Goal: Transaction & Acquisition: Obtain resource

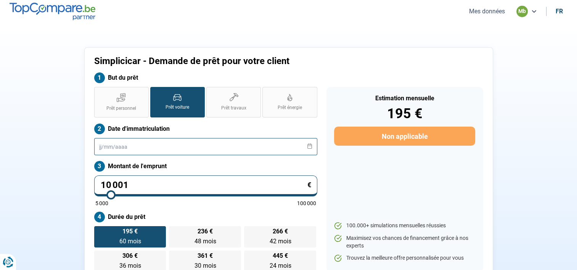
drag, startPoint x: 169, startPoint y: 153, endPoint x: 134, endPoint y: 154, distance: 35.1
click at [134, 154] on input "text" at bounding box center [205, 146] width 223 height 17
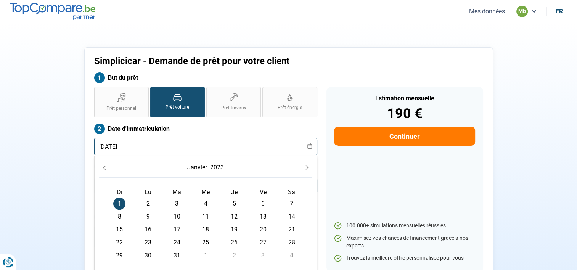
type input "[DATE]"
click at [121, 201] on span "1" at bounding box center [119, 204] width 12 height 12
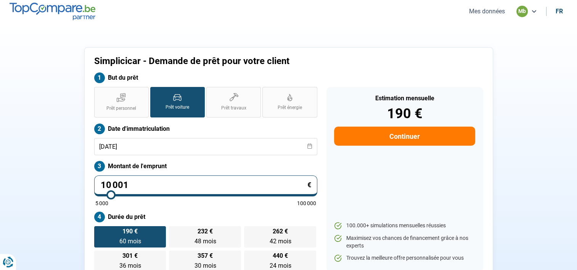
drag, startPoint x: 130, startPoint y: 183, endPoint x: 89, endPoint y: 183, distance: 40.8
click at [90, 183] on div "Prêt personnel Prêt voiture Prêt travaux Prêt énergie Prêt voiture Date d'immat…" at bounding box center [206, 179] width 232 height 185
type input "6"
type input "5000"
type input "69"
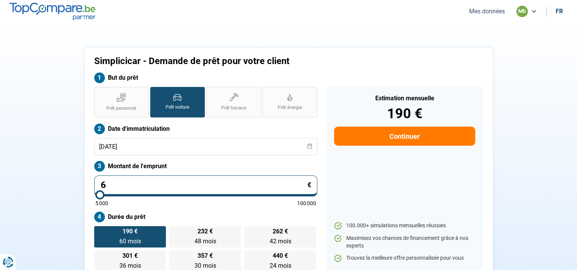
type input "5000"
type input "690"
type input "5000"
type input "6 900"
type input "7000"
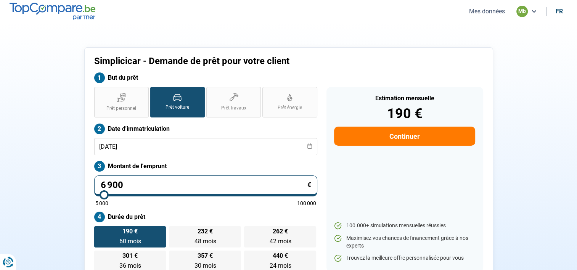
type input "69 000"
type input "69000"
type input "69 000"
radio input "false"
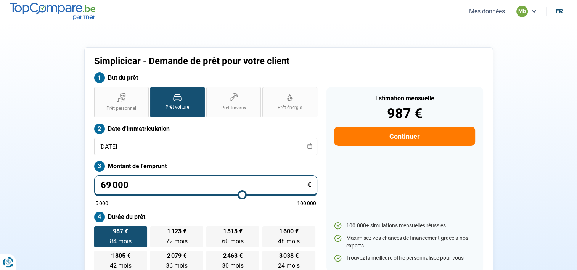
click at [41, 178] on div "Simplicicar - Demande de prêt pour votre client But du prêt Prêt personnel Prêt…" at bounding box center [289, 163] width 504 height 233
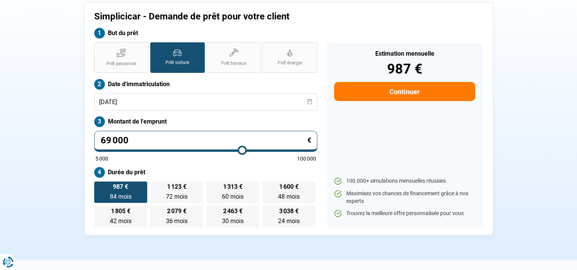
scroll to position [76, 0]
